Goal: Information Seeking & Learning: Learn about a topic

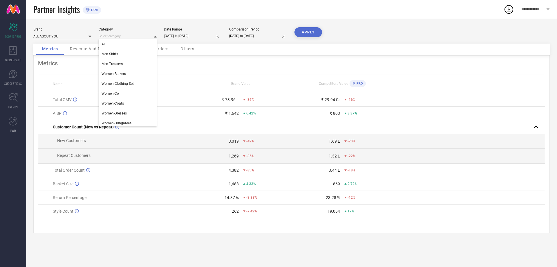
click at [106, 35] on input at bounding box center [128, 36] width 58 height 6
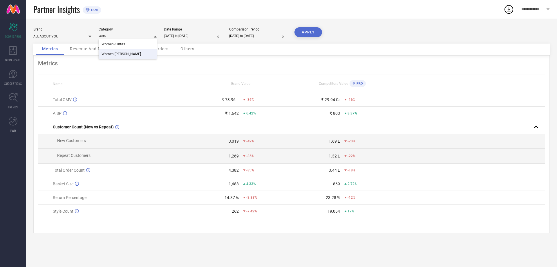
type input "kurta"
click at [126, 55] on span "Women-[PERSON_NAME]" at bounding box center [121, 54] width 39 height 4
click at [310, 34] on button "APPLY" at bounding box center [309, 32] width 28 height 10
click at [91, 46] on div "Revenue And Pricing" at bounding box center [91, 50] width 54 height 12
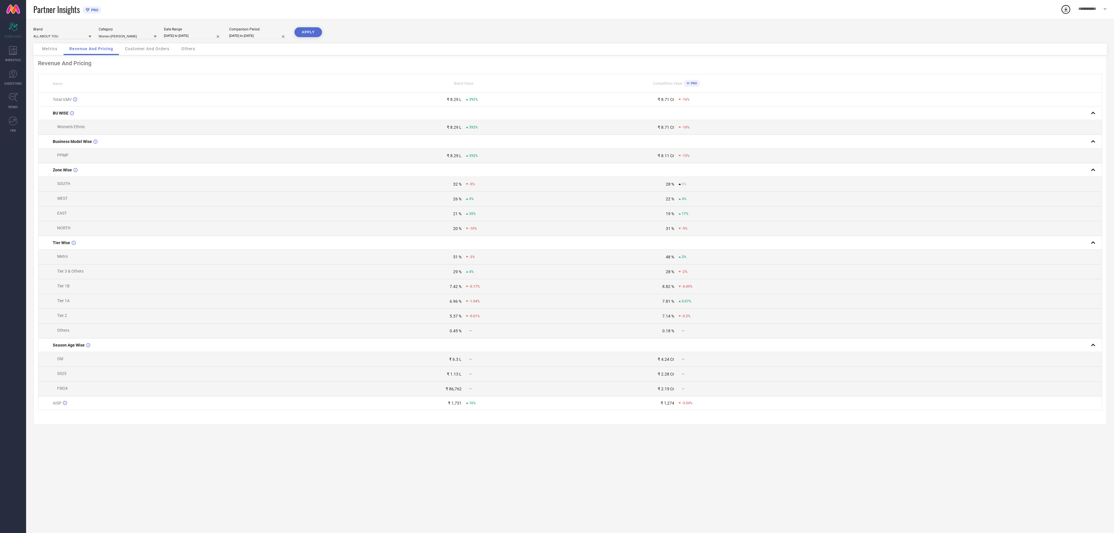
click at [137, 50] on span "Customer And Orders" at bounding box center [147, 48] width 44 height 5
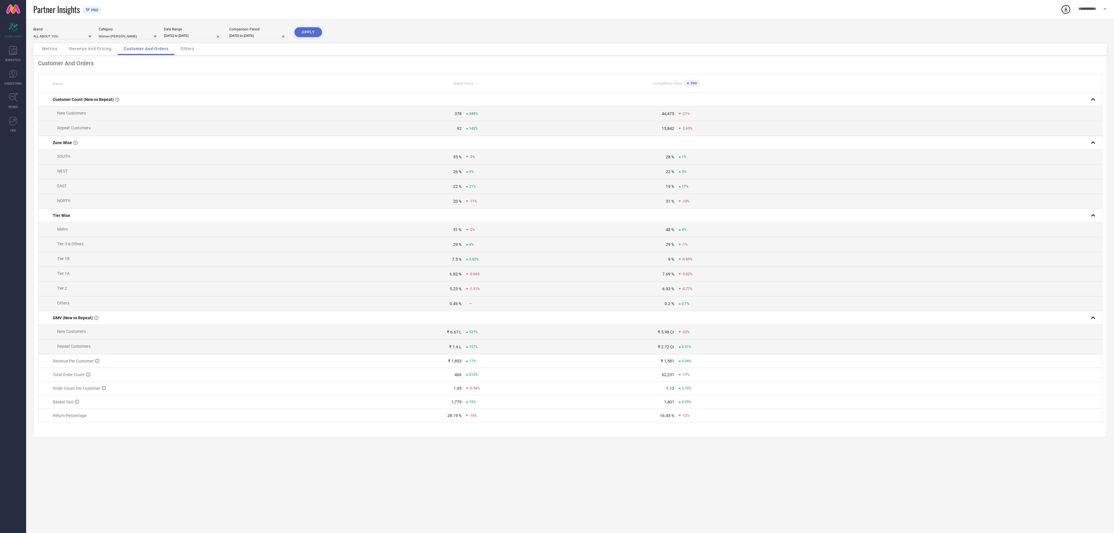
click at [179, 50] on div "Others" at bounding box center [188, 50] width 26 height 12
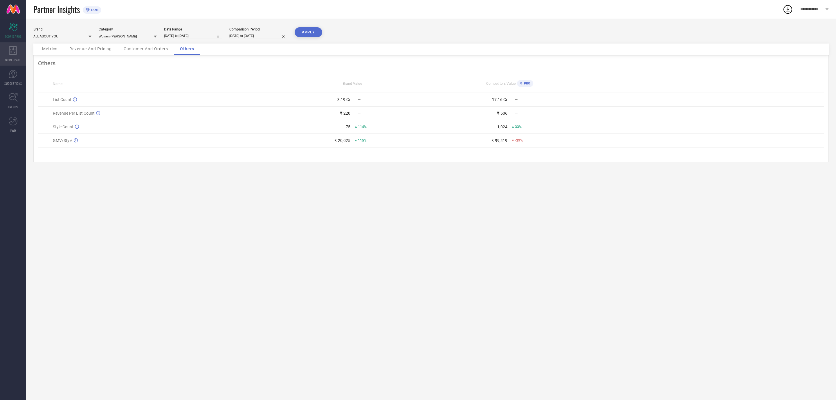
click at [11, 55] on div "WORKSPACE" at bounding box center [13, 53] width 26 height 23
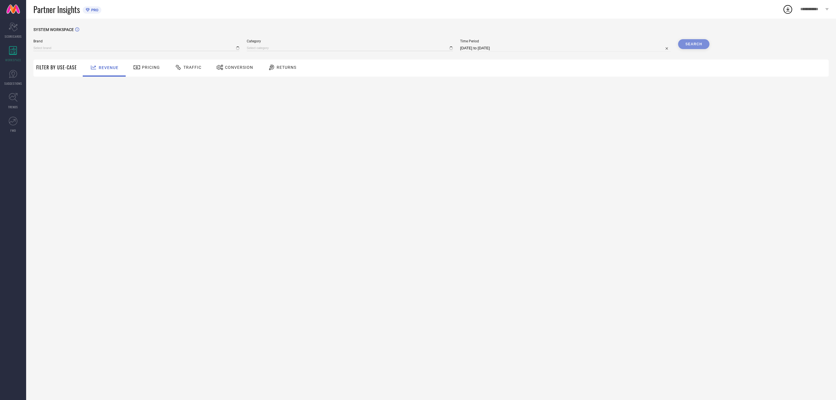
type input "ALL ABOUT YOU"
type input "All"
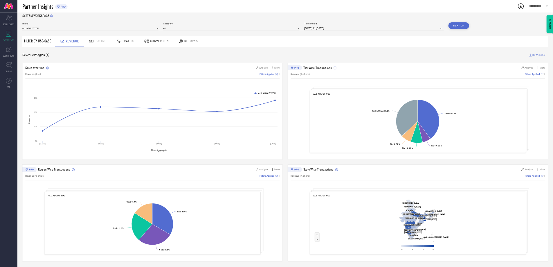
scroll to position [6, 0]
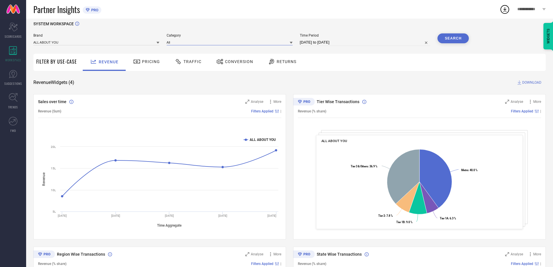
click at [180, 40] on input at bounding box center [230, 42] width 126 height 6
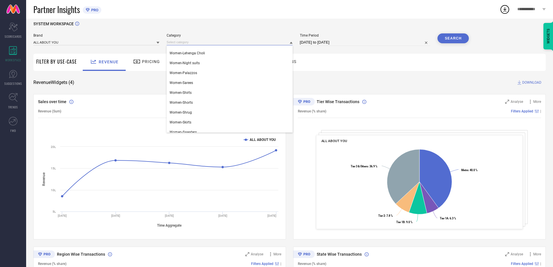
scroll to position [181, 0]
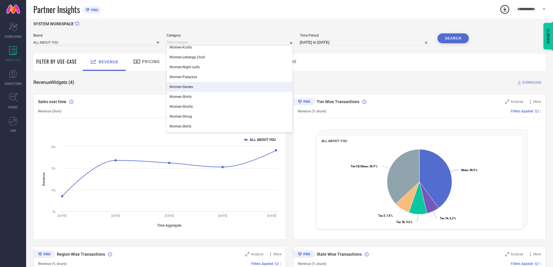
click at [205, 88] on div "Women-Sarees" at bounding box center [230, 87] width 126 height 10
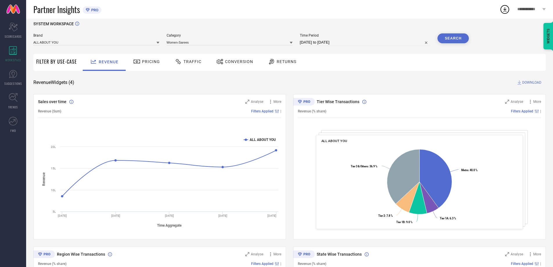
click at [458, 38] on button "Search" at bounding box center [452, 38] width 31 height 10
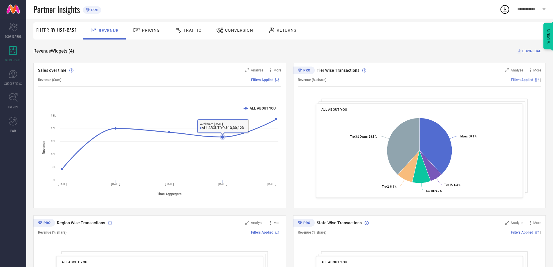
scroll to position [0, 0]
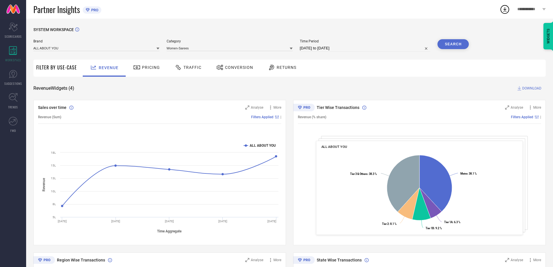
select select "7"
select select "2025"
select select "8"
select select "2025"
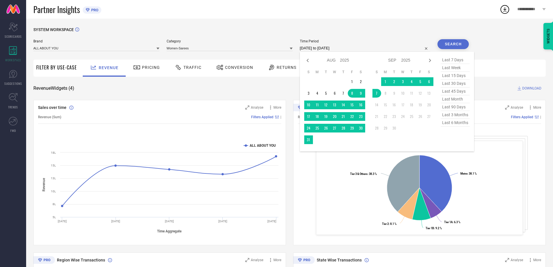
click at [338, 46] on input "[DATE] to [DATE]" at bounding box center [365, 48] width 131 height 7
type input "After 06-09-2025"
click at [431, 78] on td "6" at bounding box center [429, 81] width 9 height 9
click at [458, 42] on div "Search" at bounding box center [452, 44] width 31 height 10
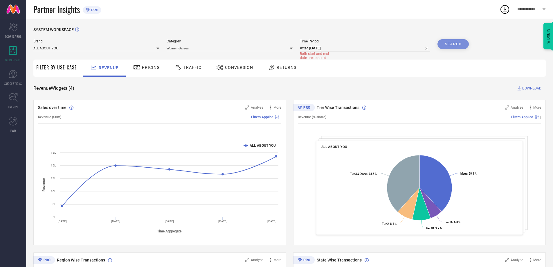
click at [447, 46] on div "Search" at bounding box center [452, 44] width 31 height 10
click at [355, 46] on input "After 06-09-2025" at bounding box center [365, 48] width 131 height 7
select select "8"
select select "2025"
select select "9"
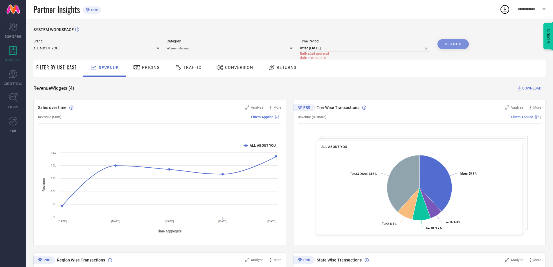
select select "2025"
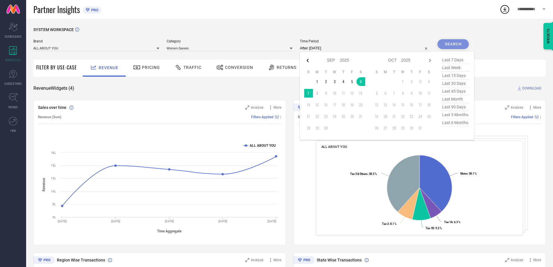
click at [309, 58] on icon at bounding box center [307, 60] width 7 height 7
select select "7"
select select "2025"
select select "8"
select select "2025"
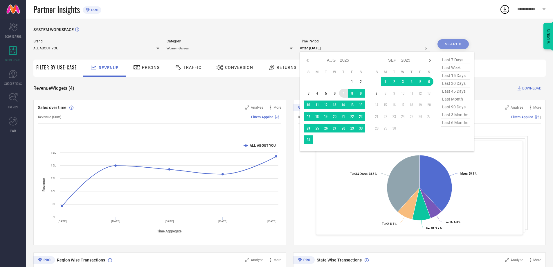
type input "07-08-2025 to 06-09-2025"
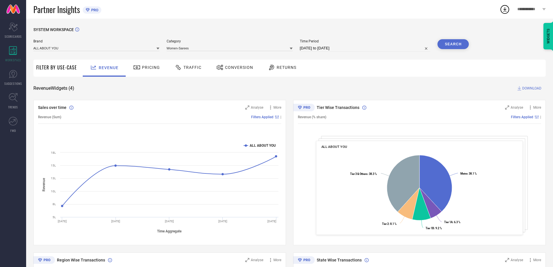
click at [440, 42] on button "Search" at bounding box center [452, 44] width 31 height 10
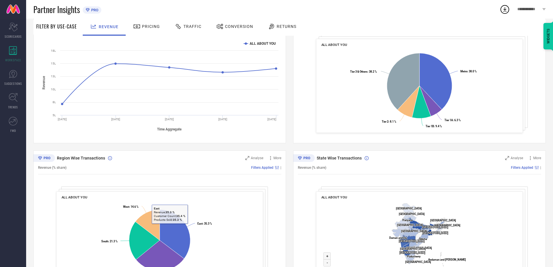
scroll to position [53, 0]
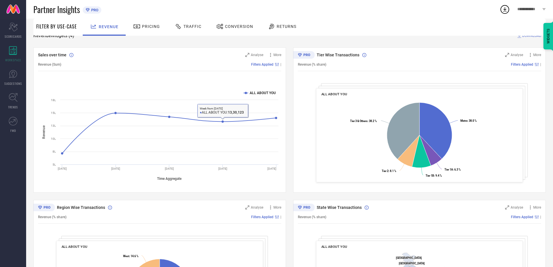
click at [153, 31] on div "Pricing" at bounding box center [146, 27] width 41 height 17
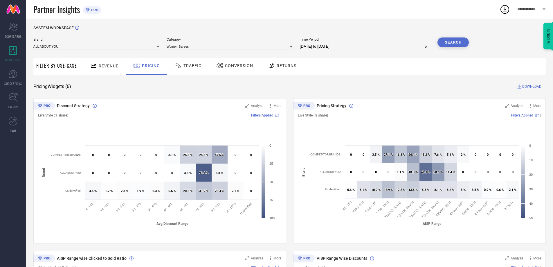
scroll to position [0, 0]
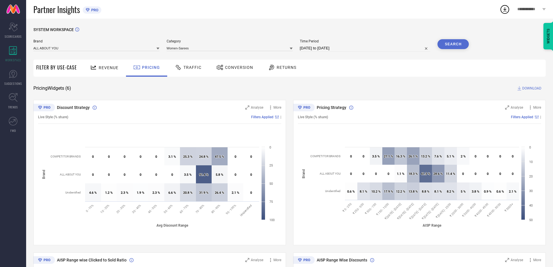
click at [528, 89] on span "DOWNLOAD" at bounding box center [531, 88] width 19 height 6
click at [506, 10] on icon at bounding box center [504, 9] width 10 height 10
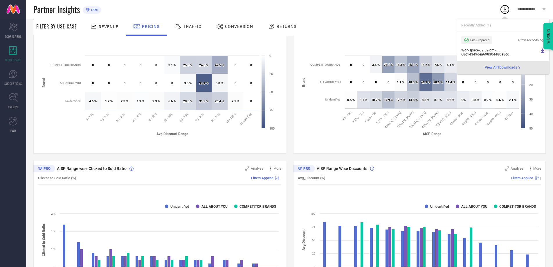
scroll to position [29, 0]
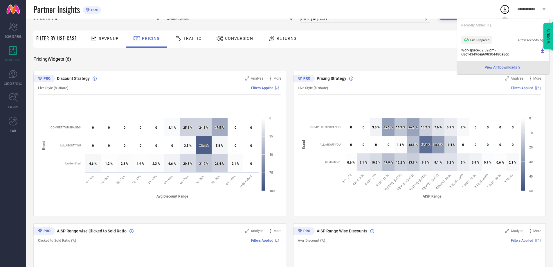
click at [410, 61] on div "Pricing Widgets ( 6 ) DOWNLOAD" at bounding box center [289, 59] width 512 height 6
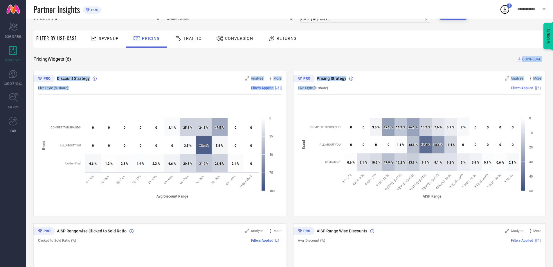
drag, startPoint x: 289, startPoint y: 60, endPoint x: 316, endPoint y: 89, distance: 39.0
click at [316, 89] on div "SYSTEM WORKSPACE Brand ALL ABOUT YOU Category Women-Sarees Time Period 07-08-20…" at bounding box center [289, 259] width 512 height 522
click at [311, 68] on div "SYSTEM WORKSPACE Brand ALL ABOUT YOU Category Women-Sarees Time Period 07-08-20…" at bounding box center [289, 259] width 512 height 522
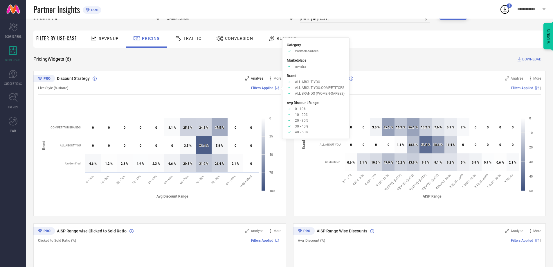
click at [256, 78] on span "Analyse" at bounding box center [257, 78] width 12 height 4
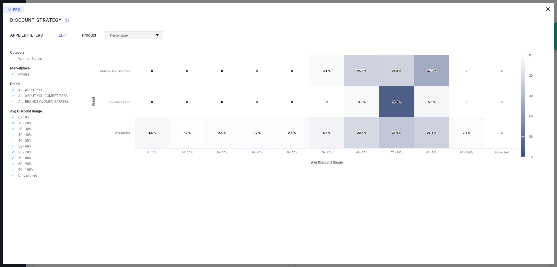
click at [118, 36] on span "Percentage" at bounding box center [119, 35] width 18 height 4
click at [550, 8] on icon at bounding box center [547, 8] width 3 height 3
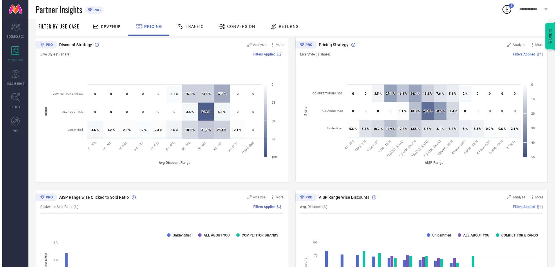
scroll to position [0, 0]
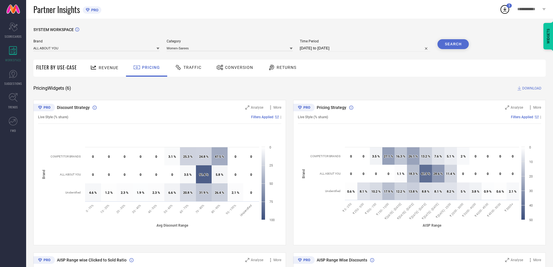
click at [188, 64] on div "Traffic" at bounding box center [188, 67] width 30 height 10
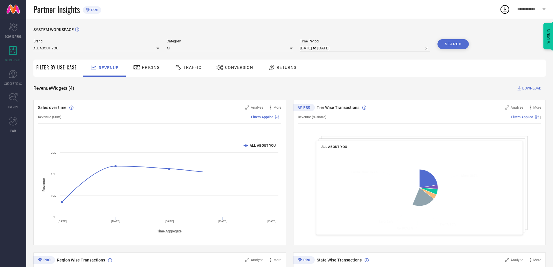
click at [152, 69] on span "Pricing" at bounding box center [151, 67] width 18 height 5
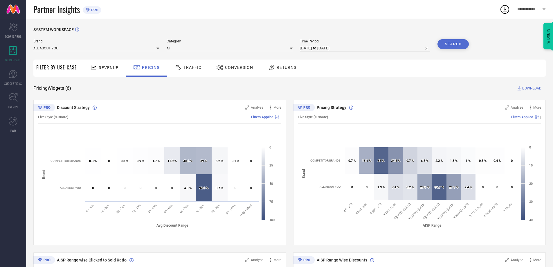
click at [190, 70] on span "Traffic" at bounding box center [192, 67] width 18 height 5
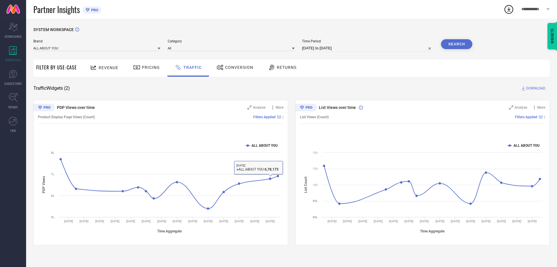
click at [227, 69] on span "Conversion" at bounding box center [239, 67] width 28 height 5
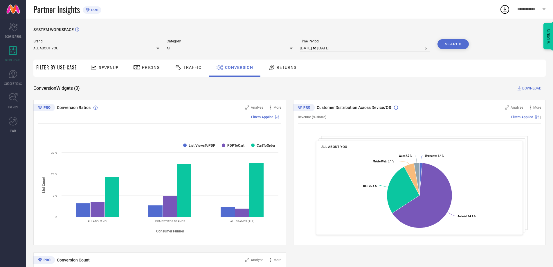
click at [279, 68] on span "Returns" at bounding box center [287, 67] width 20 height 5
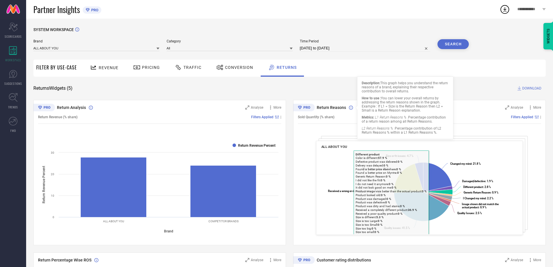
click at [352, 107] on icon at bounding box center [351, 107] width 4 height 4
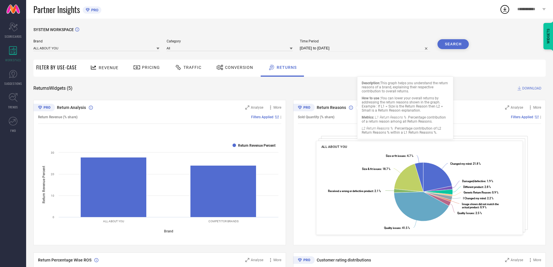
drag, startPoint x: 362, startPoint y: 82, endPoint x: 441, endPoint y: 132, distance: 93.7
click at [441, 132] on div "Description: This graph helps you understand the return reasons of a brand, exp…" at bounding box center [405, 107] width 87 height 53
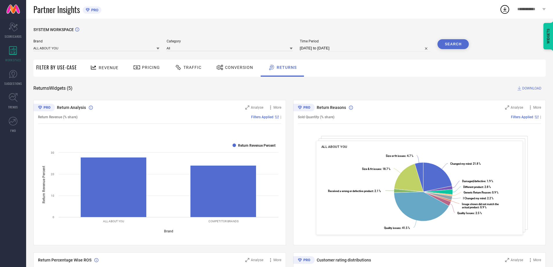
click at [242, 66] on span "Conversion" at bounding box center [239, 67] width 28 height 5
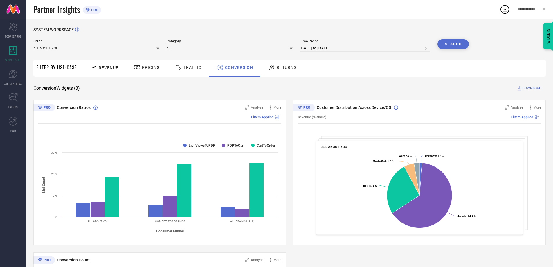
click at [190, 66] on span "Traffic" at bounding box center [192, 67] width 18 height 5
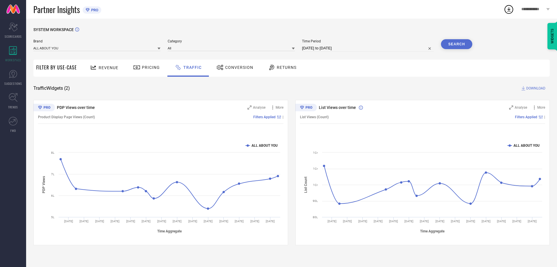
click at [140, 68] on div at bounding box center [137, 67] width 9 height 7
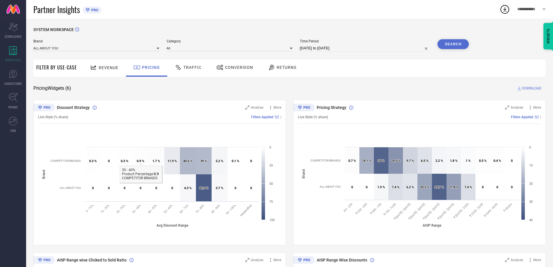
click at [109, 69] on span "Revenue" at bounding box center [109, 67] width 20 height 5
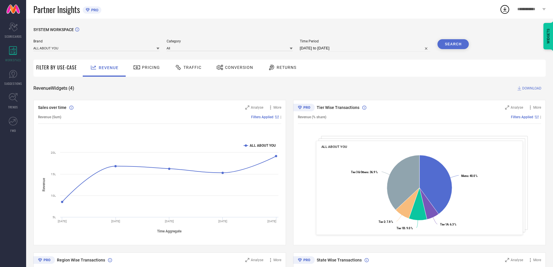
click at [278, 69] on span "Returns" at bounding box center [287, 67] width 20 height 5
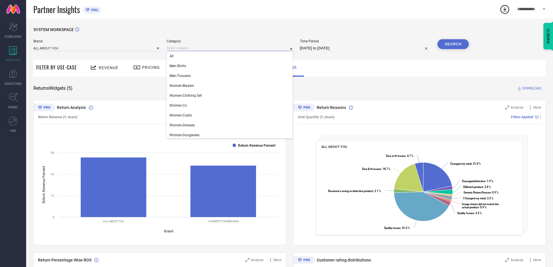
click at [183, 46] on input at bounding box center [230, 48] width 126 height 6
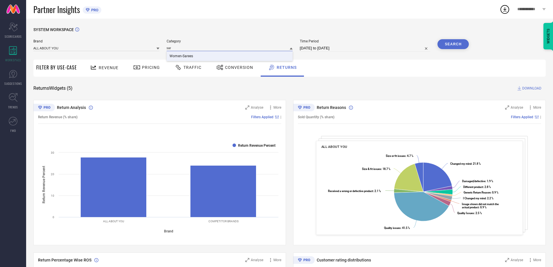
type input "sar"
click at [221, 52] on div "Women-Sarees" at bounding box center [230, 56] width 126 height 10
click at [458, 47] on button "Search" at bounding box center [452, 44] width 31 height 10
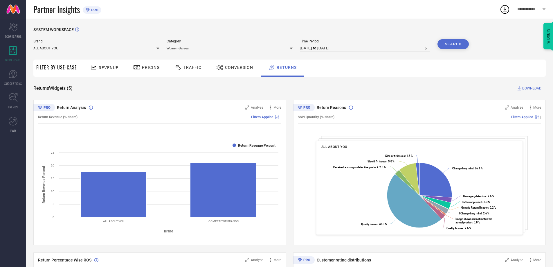
click at [292, 48] on icon at bounding box center [291, 49] width 3 height 2
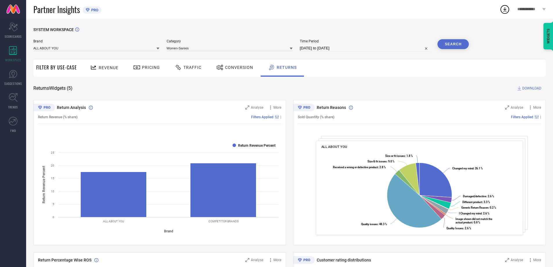
click at [154, 69] on span "Pricing" at bounding box center [151, 67] width 18 height 5
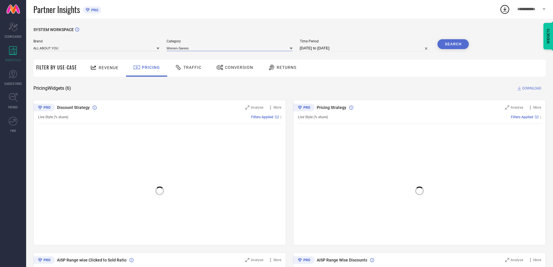
click at [179, 48] on input at bounding box center [230, 48] width 126 height 6
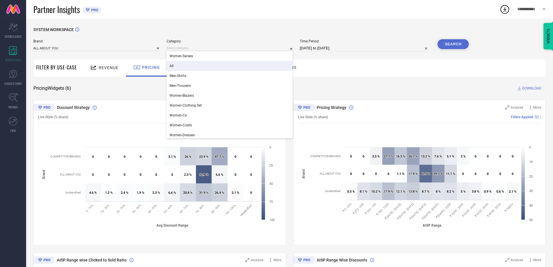
click at [183, 68] on div "All" at bounding box center [230, 66] width 126 height 10
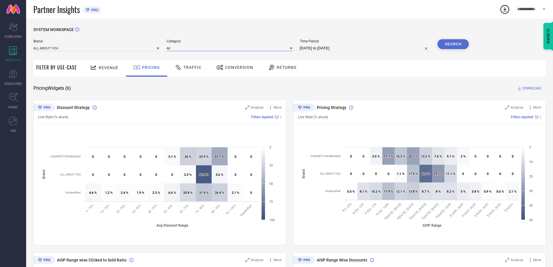
click at [190, 48] on input at bounding box center [230, 48] width 126 height 6
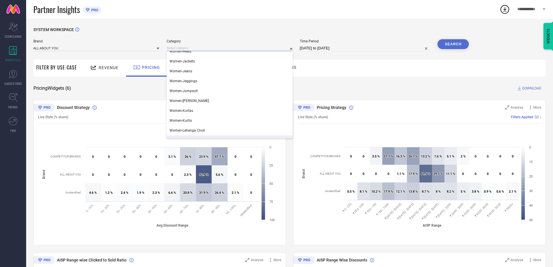
scroll to position [145, 0]
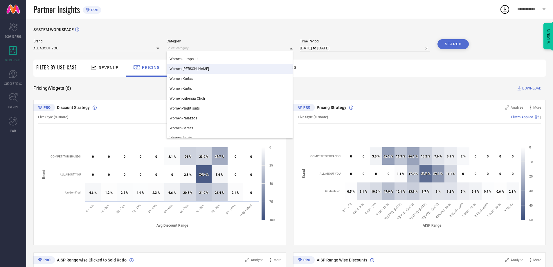
click at [202, 72] on div "Women-[PERSON_NAME]" at bounding box center [230, 69] width 126 height 10
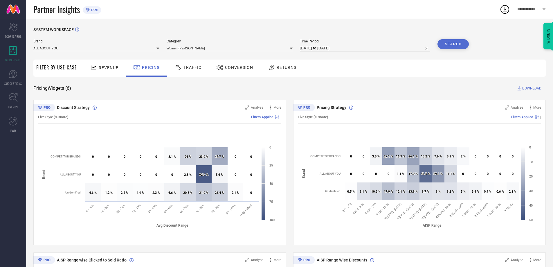
click at [458, 46] on button "Search" at bounding box center [452, 44] width 31 height 10
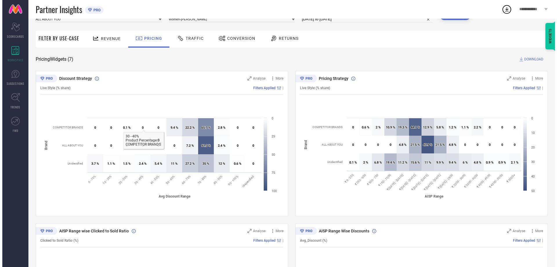
scroll to position [0, 0]
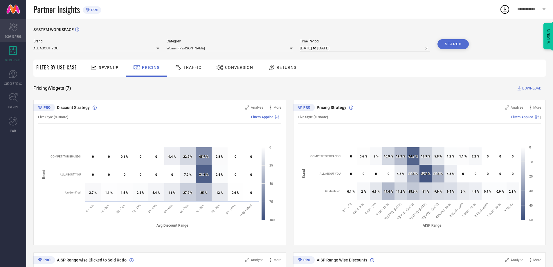
click at [17, 32] on div "Scorecard SCORECARDS" at bounding box center [13, 30] width 26 height 23
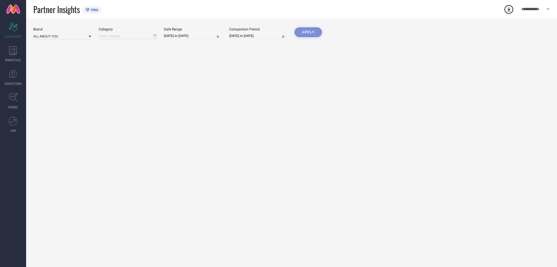
type input "Women-[PERSON_NAME]"
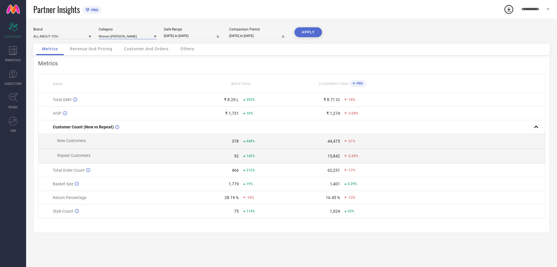
click at [105, 36] on input at bounding box center [128, 36] width 58 height 6
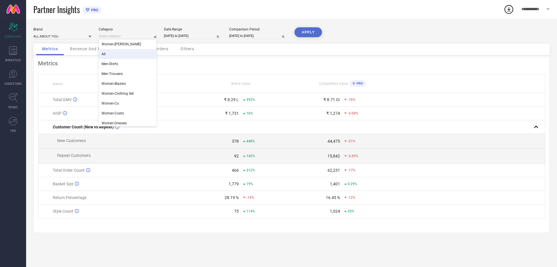
click at [113, 53] on div "All" at bounding box center [128, 54] width 58 height 10
click at [307, 32] on button "APPLY" at bounding box center [309, 32] width 28 height 10
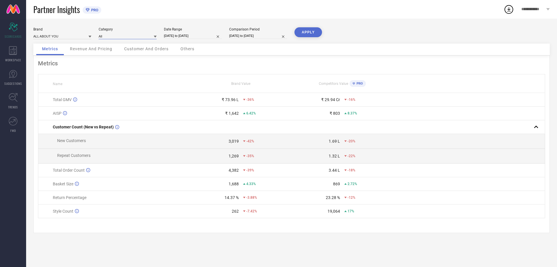
click at [123, 36] on input at bounding box center [128, 36] width 58 height 6
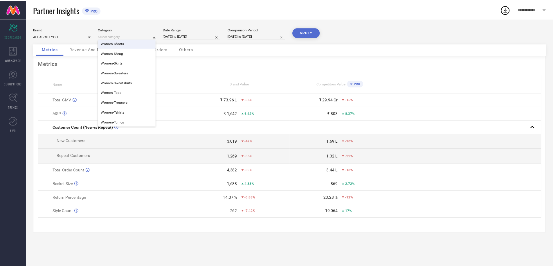
scroll to position [239, 0]
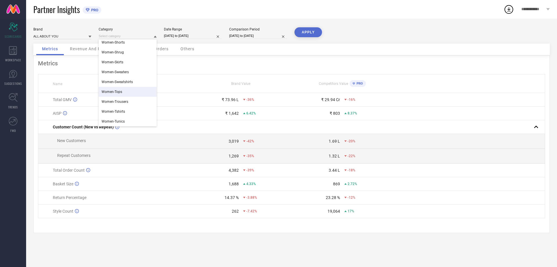
click at [125, 92] on div "Women-Tops" at bounding box center [128, 92] width 58 height 10
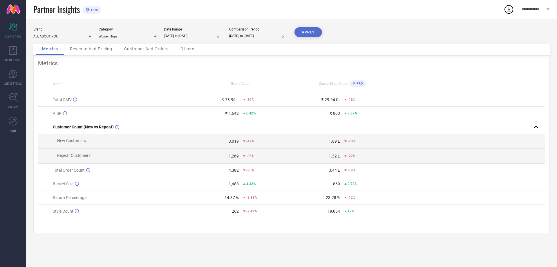
click at [297, 31] on button "APPLY" at bounding box center [309, 32] width 28 height 10
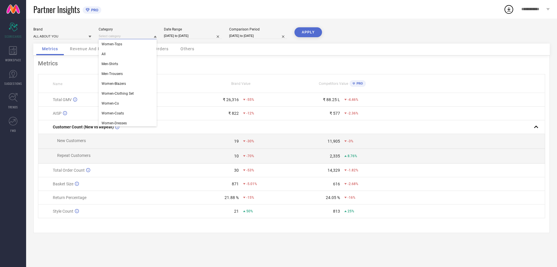
click at [114, 35] on input at bounding box center [128, 36] width 58 height 6
click at [113, 55] on div "All" at bounding box center [128, 54] width 58 height 10
click at [305, 32] on button "APPLY" at bounding box center [309, 32] width 28 height 10
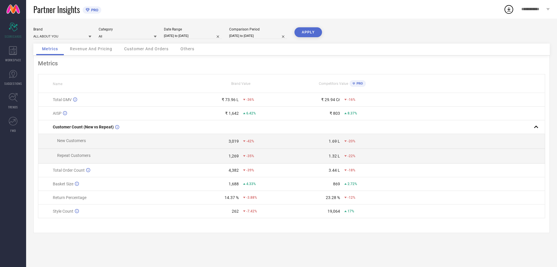
click at [226, 100] on div "₹ 73.96 L" at bounding box center [230, 99] width 17 height 5
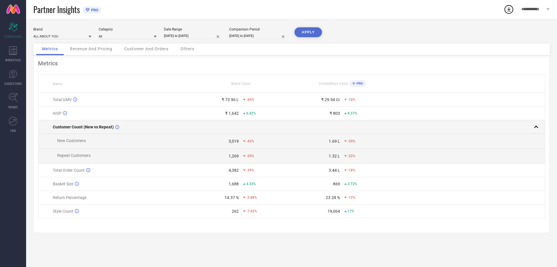
click at [478, 134] on td at bounding box center [469, 127] width 152 height 14
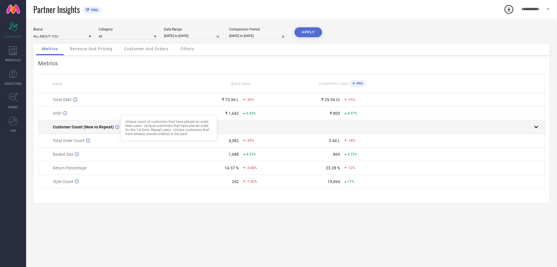
click at [116, 127] on icon at bounding box center [117, 127] width 4 height 4
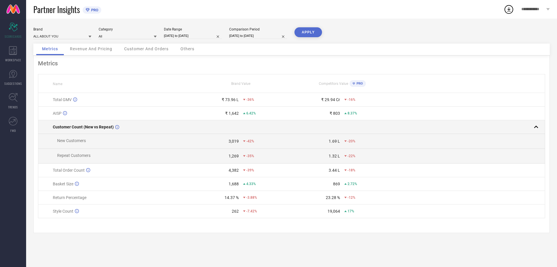
click at [116, 127] on icon at bounding box center [117, 127] width 4 height 4
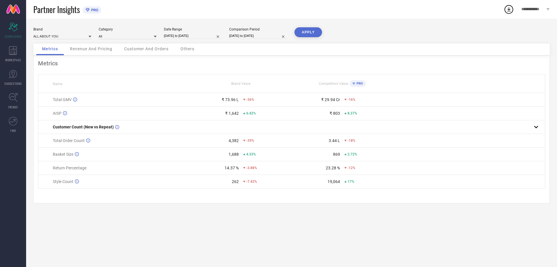
click at [509, 235] on div "Brand ALL ABOUT YOU Category All Date Range [DATE] to [DATE] Comparison Period …" at bounding box center [291, 143] width 531 height 248
click at [83, 50] on span "Revenue And Pricing" at bounding box center [91, 48] width 42 height 5
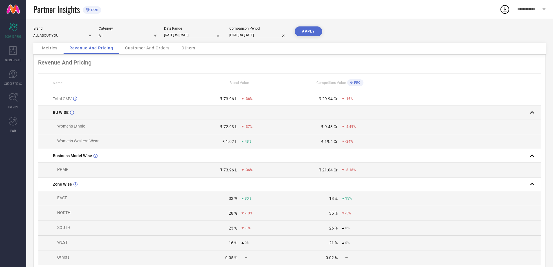
scroll to position [0, 0]
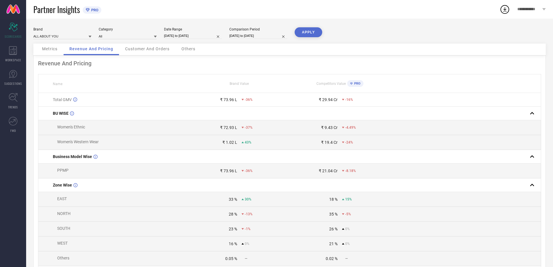
click at [145, 50] on span "Customer And Orders" at bounding box center [147, 48] width 44 height 5
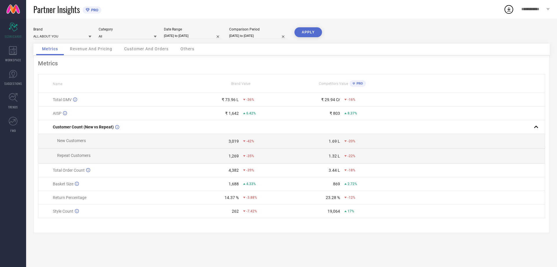
click at [140, 47] on span "Customer And Orders" at bounding box center [146, 48] width 44 height 5
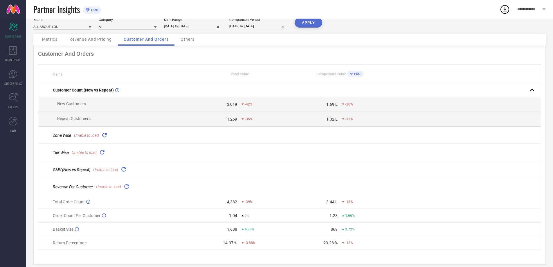
scroll to position [18, 0]
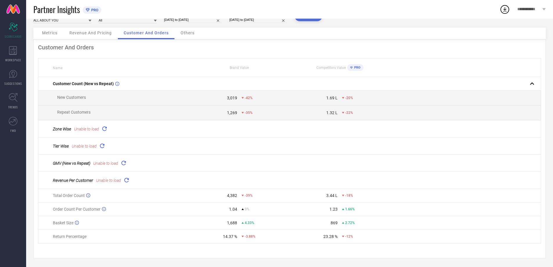
click at [103, 126] on icon at bounding box center [104, 128] width 7 height 7
click at [102, 140] on td "Tier Wise Unable to load" at bounding box center [113, 145] width 151 height 17
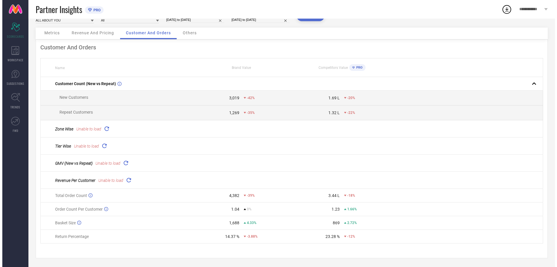
scroll to position [0, 0]
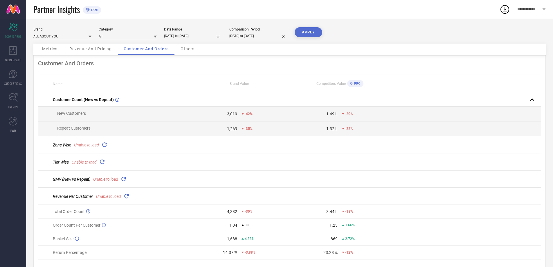
click at [181, 48] on span "Others" at bounding box center [188, 48] width 14 height 5
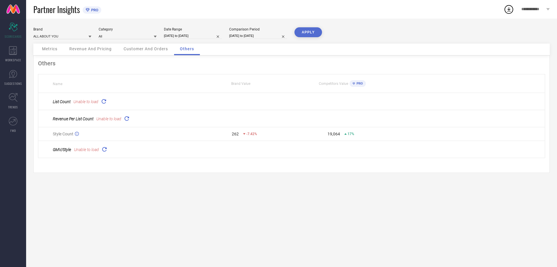
click at [527, 11] on span "**********" at bounding box center [534, 9] width 24 height 5
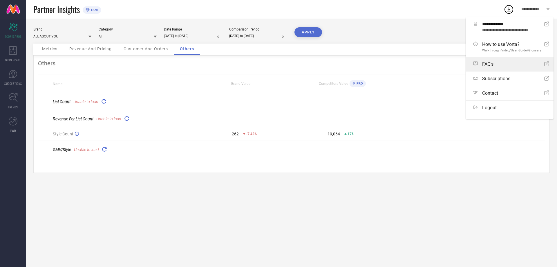
click at [494, 67] on link "FAQ's Open Icon" at bounding box center [510, 64] width 88 height 14
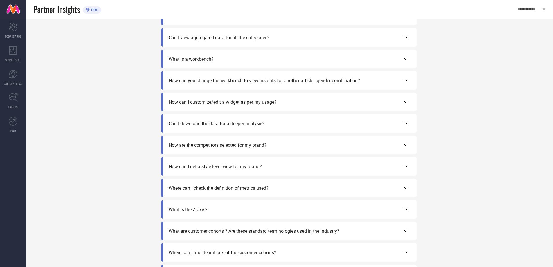
scroll to position [87, 0]
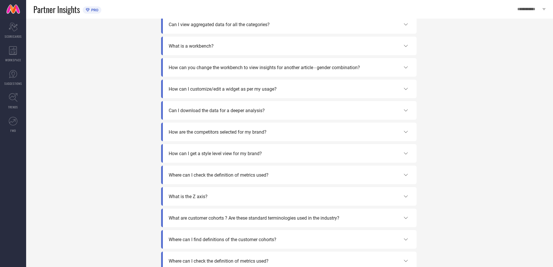
click at [229, 135] on span "How are the competitors selected for my brand?" at bounding box center [218, 132] width 98 height 6
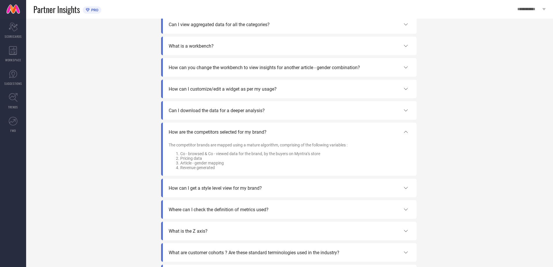
click at [229, 135] on span "How are the competitors selected for my brand?" at bounding box center [218, 132] width 98 height 6
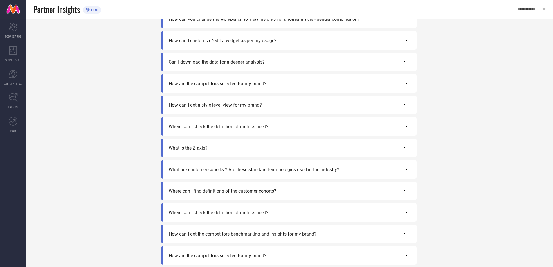
scroll to position [145, 0]
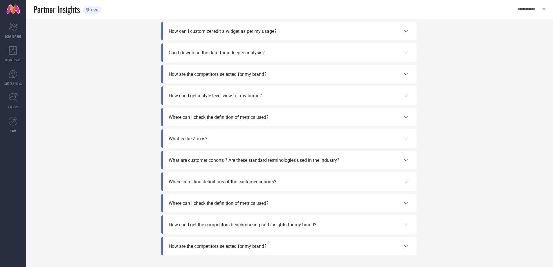
click at [235, 226] on span "How can I get the competitors benchmarking and insights for my brand?" at bounding box center [243, 225] width 148 height 6
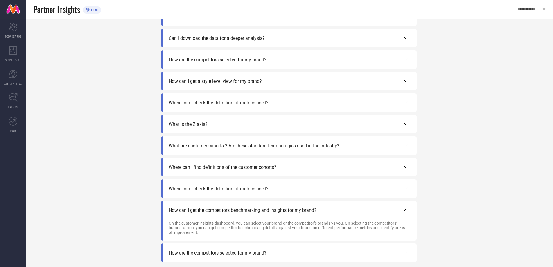
scroll to position [167, 0]
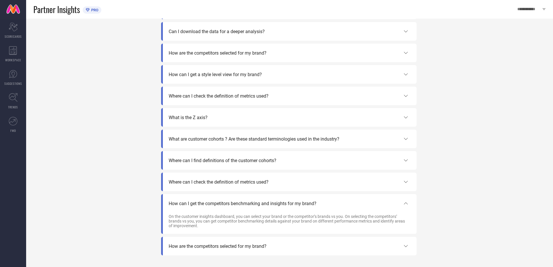
click at [228, 247] on span "How are the competitors selected for my brand?" at bounding box center [218, 246] width 98 height 6
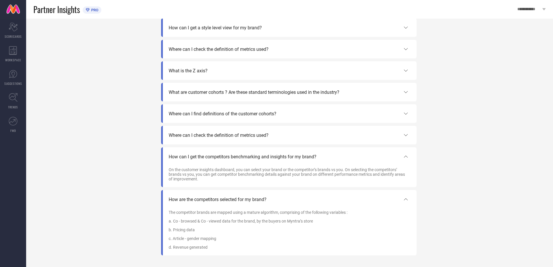
scroll to position [157, 0]
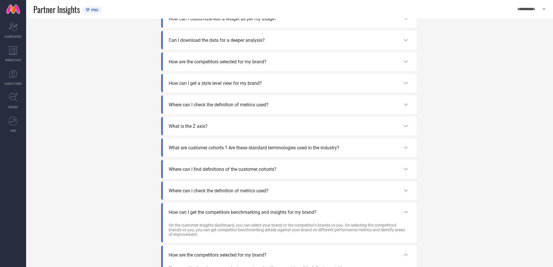
click at [229, 194] on div "Where can I check the definition of metrics used?" at bounding box center [288, 190] width 255 height 19
click at [232, 187] on div "Where can I check the definition of metrics used?" at bounding box center [288, 190] width 255 height 19
click at [405, 190] on icon at bounding box center [405, 190] width 7 height 7
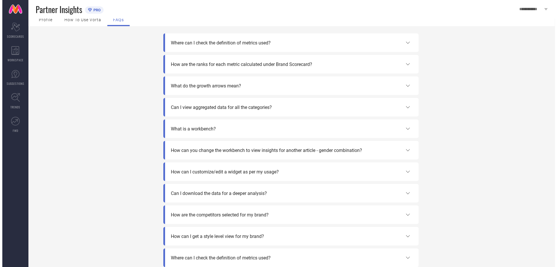
scroll to position [0, 0]
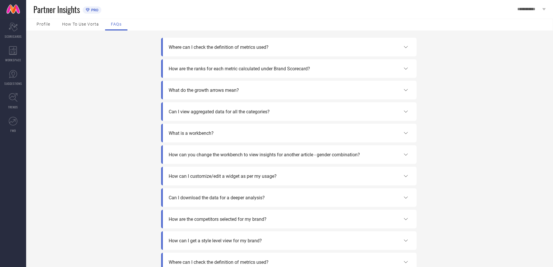
click at [89, 25] on span "How to use Vorta" at bounding box center [80, 24] width 37 height 5
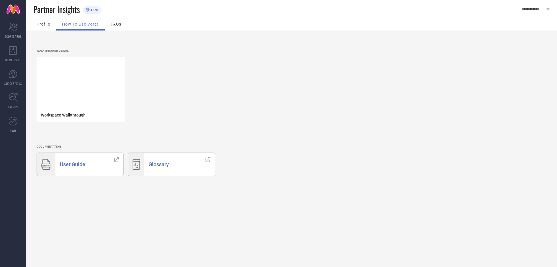
click at [39, 21] on div "Profile" at bounding box center [43, 25] width 25 height 12
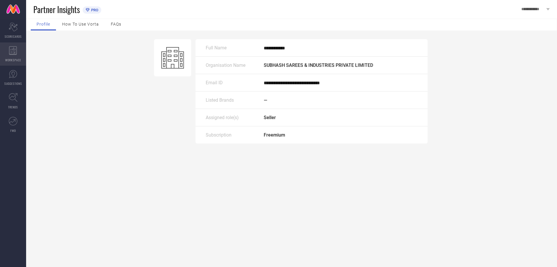
click at [9, 49] on div "WORKSPACE" at bounding box center [13, 53] width 26 height 23
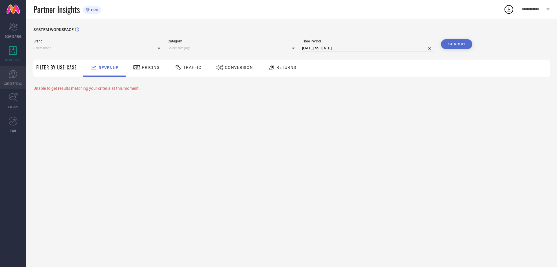
type input "ALL ABOUT YOU"
type input "All"
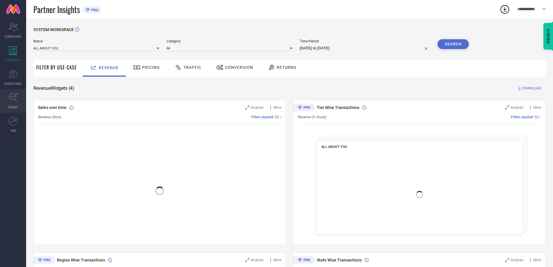
click at [14, 99] on icon at bounding box center [13, 97] width 9 height 9
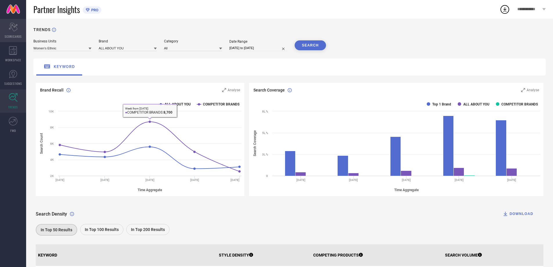
click at [15, 32] on div "Scorecard SCORECARDS" at bounding box center [13, 30] width 26 height 23
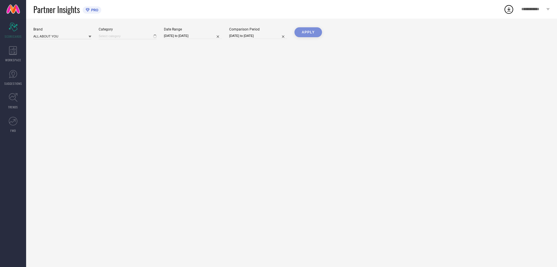
type input "All"
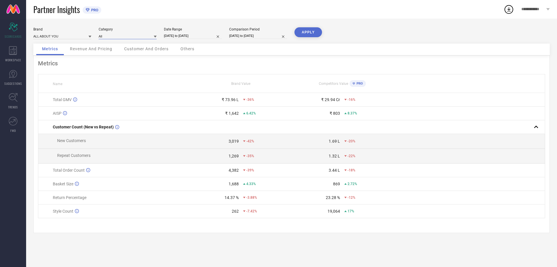
click at [117, 35] on input at bounding box center [128, 36] width 58 height 6
click at [450, 27] on div "Brand ALL ABOUT YOU Category All Men-Shirts Men-Trousers Women-Blazers Women-Cl…" at bounding box center [291, 143] width 531 height 248
